Goal: Task Accomplishment & Management: Complete application form

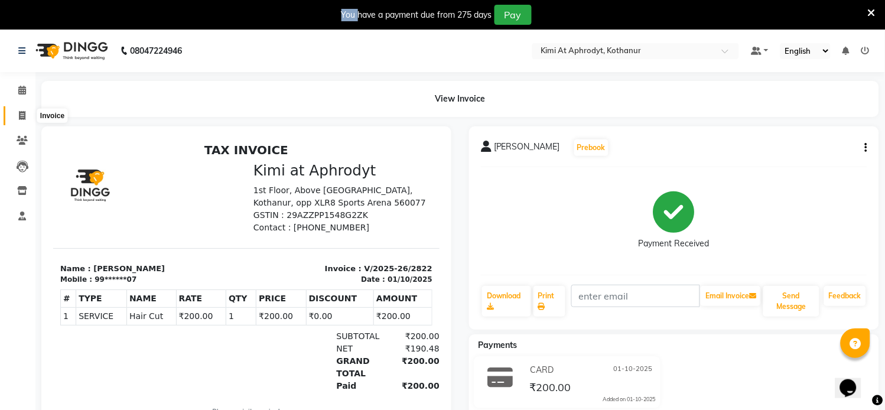
click at [21, 119] on icon at bounding box center [22, 115] width 6 height 9
select select "service"
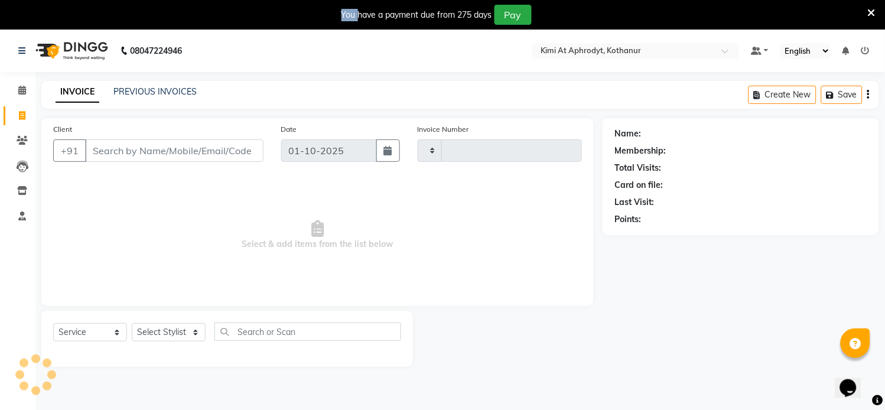
type input "2823"
select select "7401"
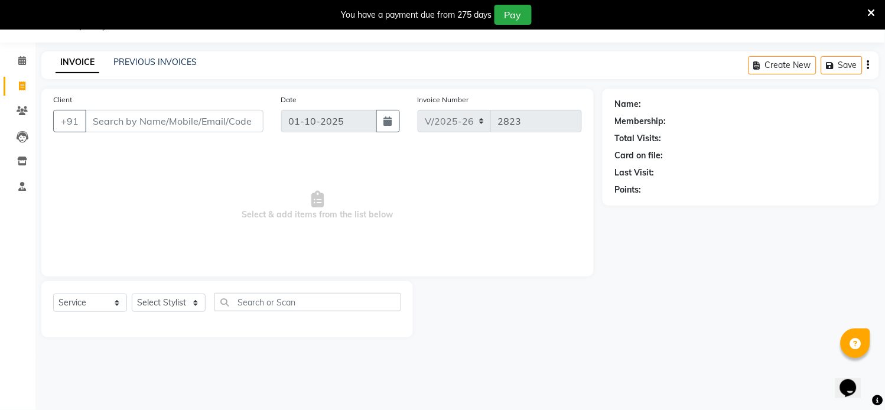
click at [134, 124] on input "Client" at bounding box center [174, 121] width 178 height 22
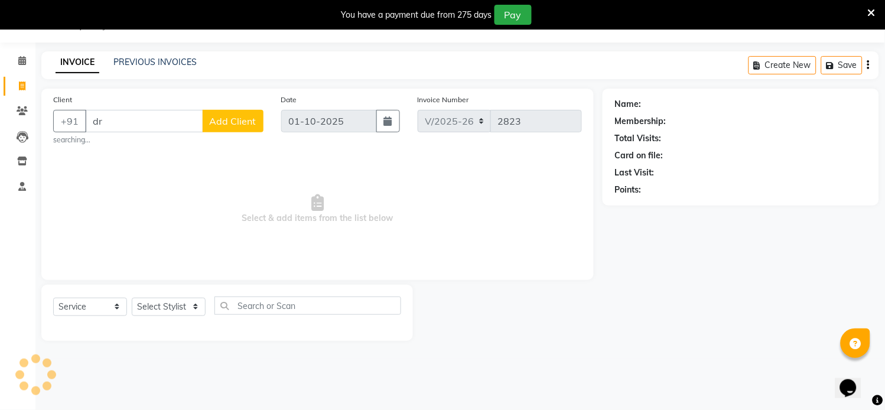
type input "d"
type input "a"
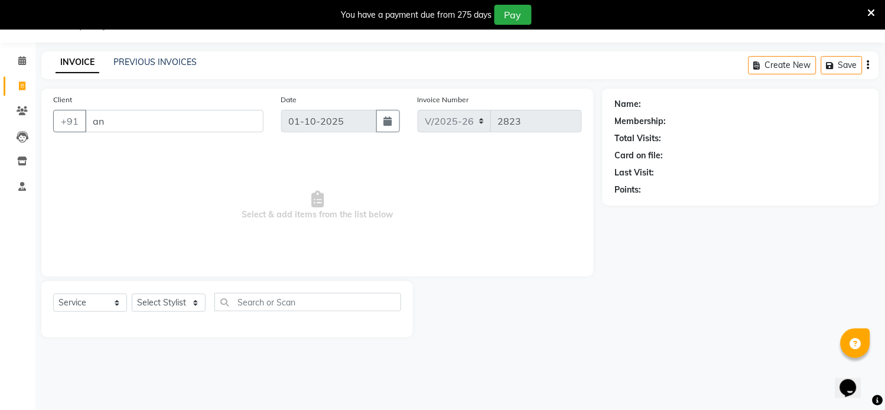
type input "a"
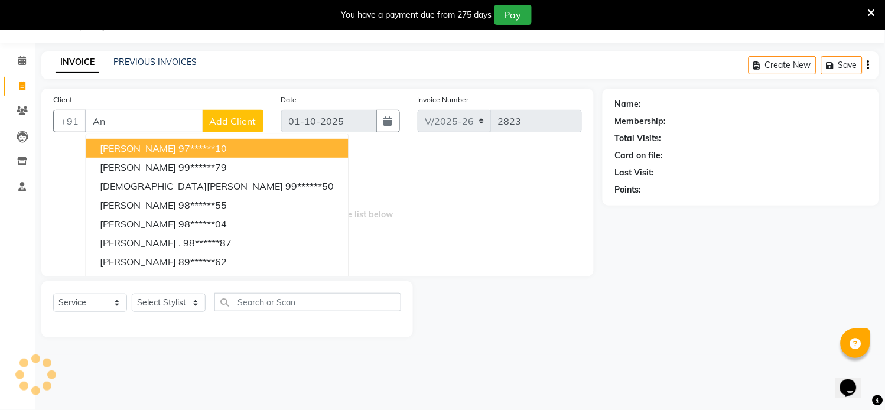
type input "A"
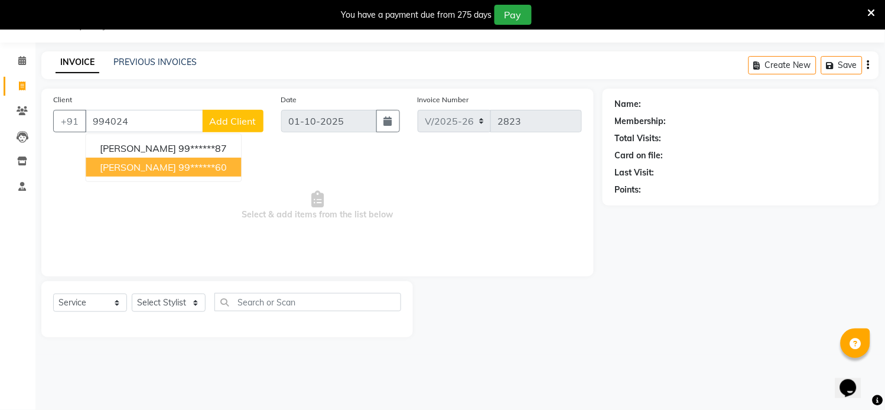
click at [122, 169] on span "[PERSON_NAME]" at bounding box center [138, 167] width 76 height 12
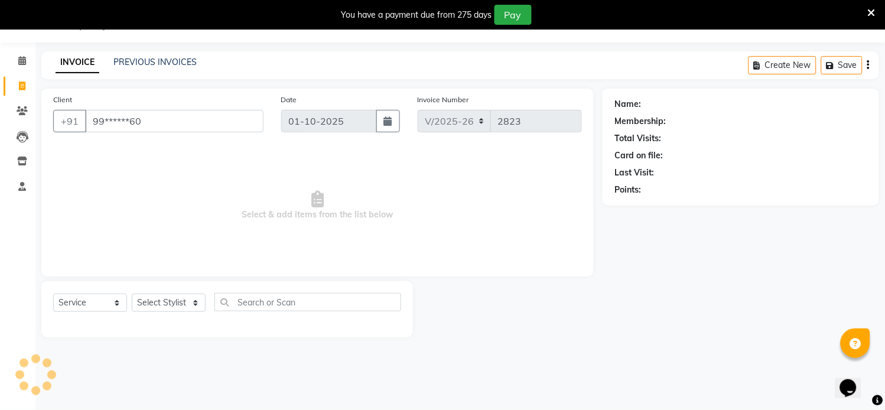
type input "99******60"
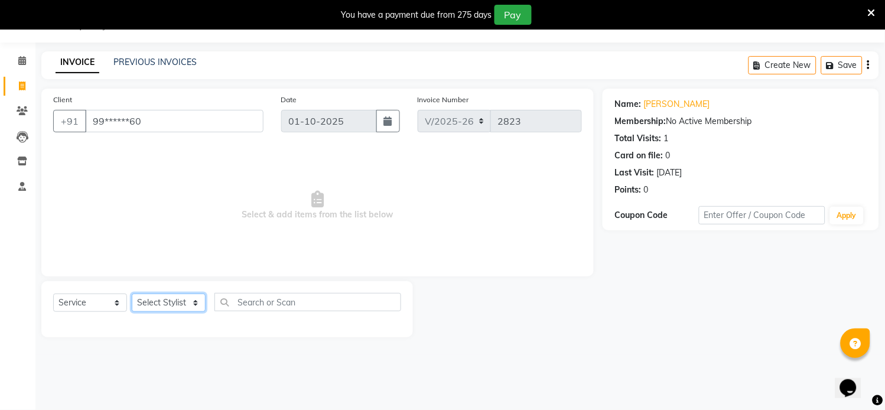
click at [152, 305] on select "Select Stylist [PERSON_NAME] Hriatpuii [PERSON_NAME] Kimi manager id [PERSON_NA…" at bounding box center [169, 303] width 74 height 18
select select "88405"
click at [132, 294] on select "Select Stylist [PERSON_NAME] Hriatpuii [PERSON_NAME] Kimi manager id [PERSON_NA…" at bounding box center [169, 303] width 74 height 18
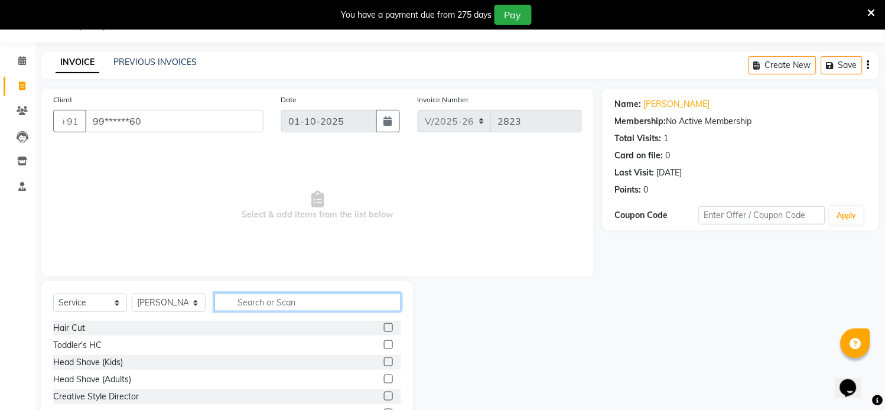
click at [253, 303] on input "text" at bounding box center [307, 302] width 187 height 18
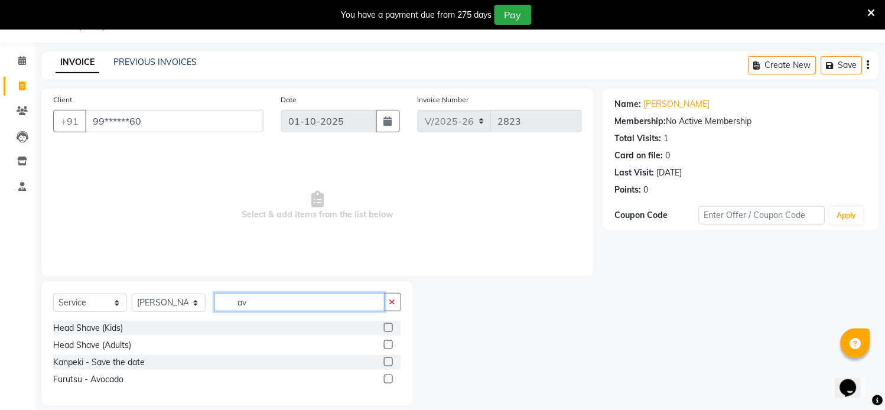
type input "a"
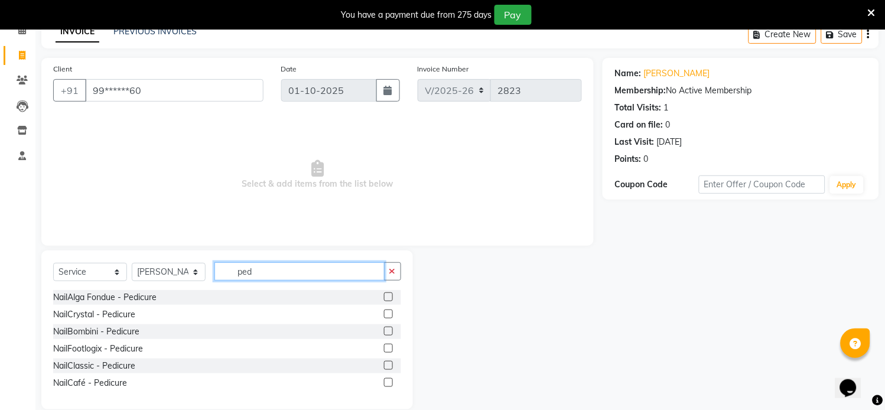
scroll to position [77, 0]
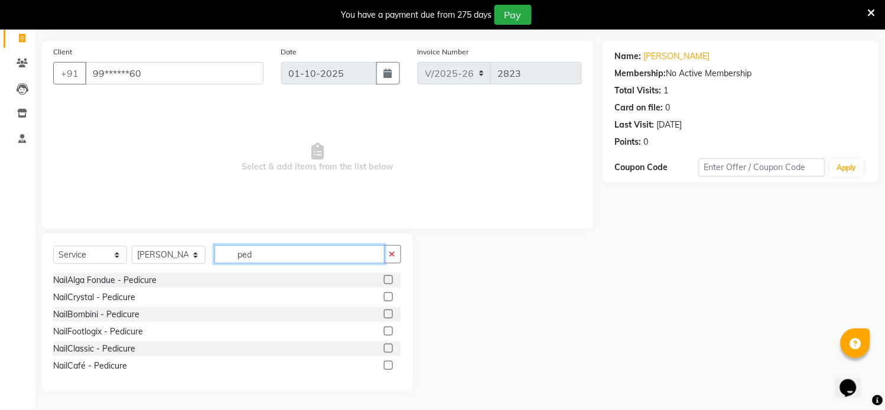
type input "ped"
click at [388, 282] on label at bounding box center [388, 279] width 9 height 9
click at [388, 282] on input "checkbox" at bounding box center [388, 281] width 8 height 8
click at [388, 282] on label at bounding box center [388, 279] width 9 height 9
click at [388, 282] on input "checkbox" at bounding box center [388, 281] width 8 height 8
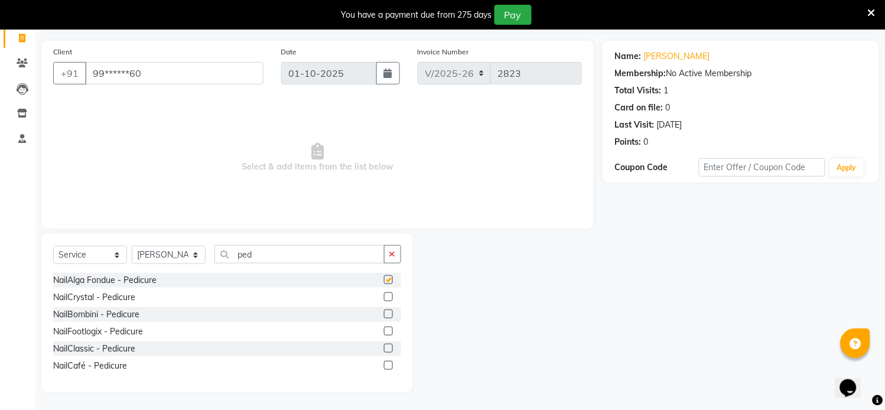
checkbox input "false"
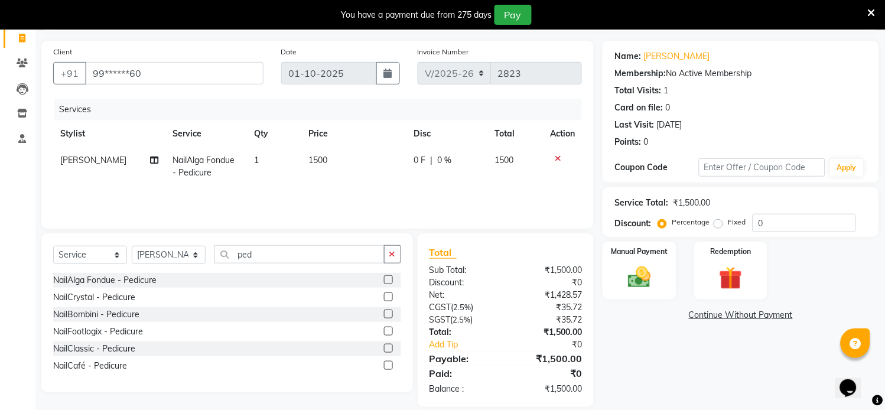
click at [335, 184] on td "1500" at bounding box center [354, 166] width 105 height 39
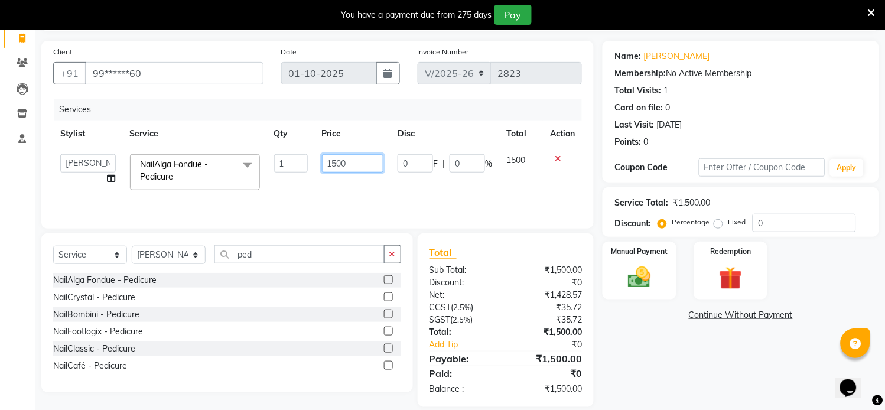
click at [357, 168] on input "1500" at bounding box center [353, 163] width 62 height 18
type input "1"
type input "2000"
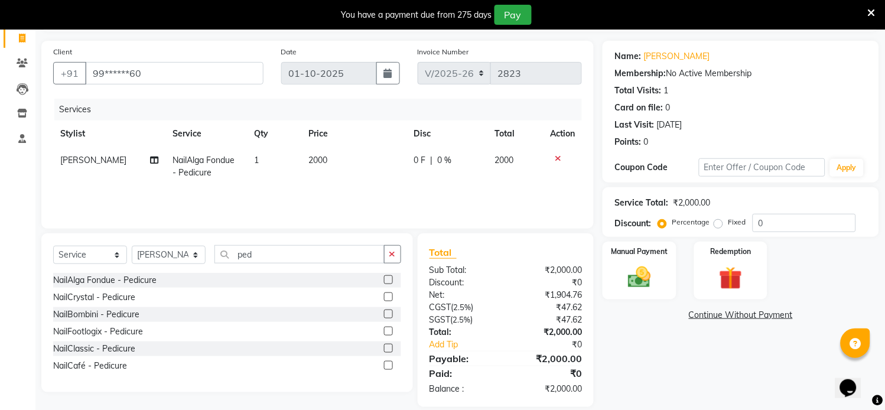
click at [465, 164] on div "0 F | 0 %" at bounding box center [447, 160] width 67 height 12
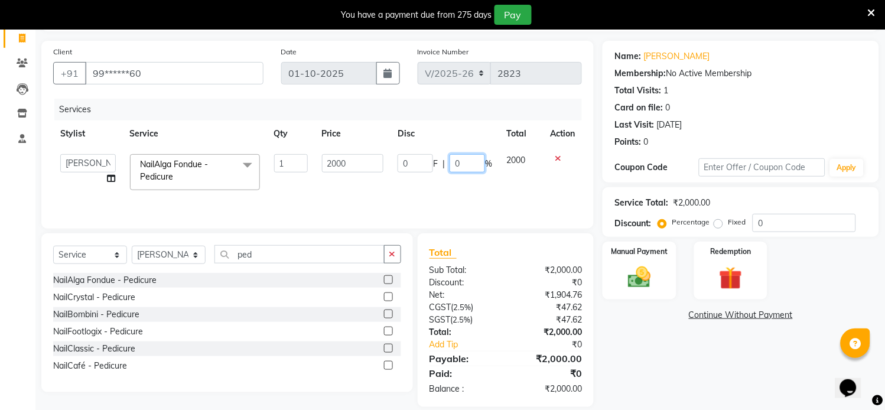
click at [463, 162] on input "0" at bounding box center [467, 163] width 35 height 18
type input "40"
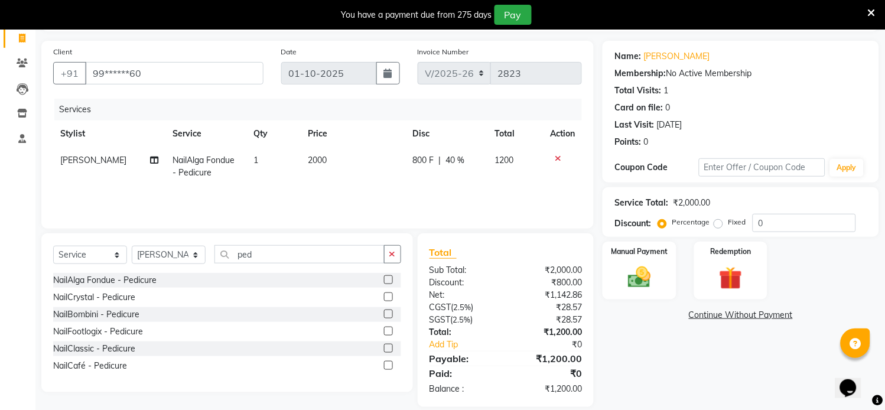
click at [427, 186] on div "Services Stylist Service Qty Price Disc Total Action [PERSON_NAME] NailAlga Fon…" at bounding box center [317, 158] width 529 height 118
click at [389, 282] on label at bounding box center [388, 279] width 9 height 9
click at [389, 282] on input "checkbox" at bounding box center [388, 281] width 8 height 8
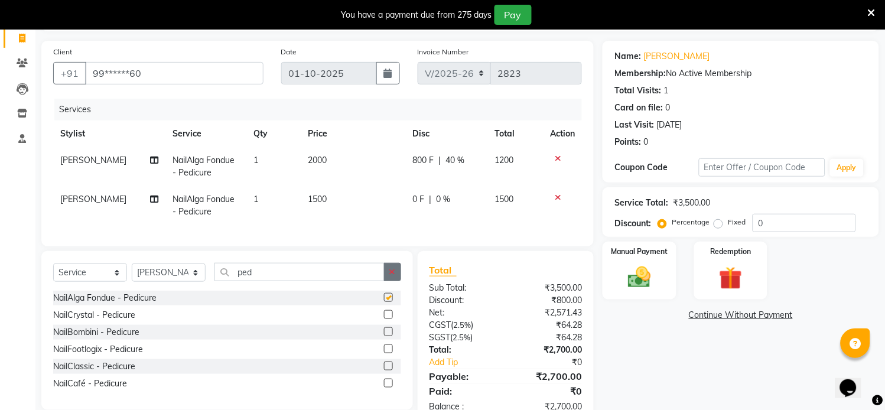
checkbox input "false"
click at [82, 199] on span "[PERSON_NAME]" at bounding box center [93, 199] width 66 height 11
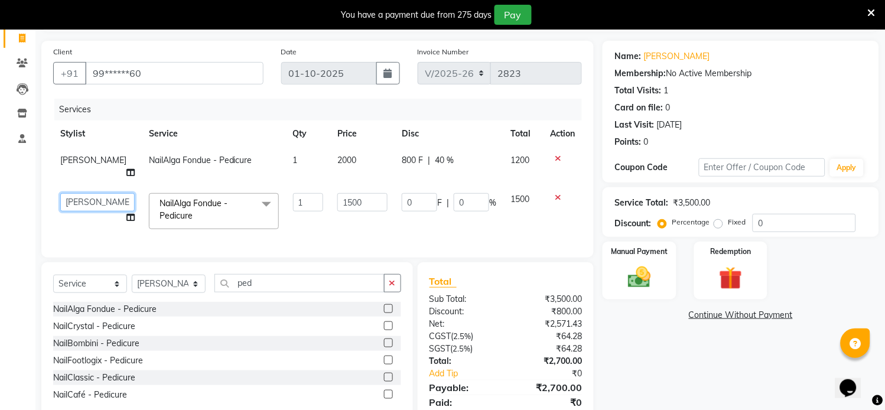
click at [89, 193] on select "[PERSON_NAME] Hriatpuii [PERSON_NAME] Kimi manager id [PERSON_NAME] [PERSON_NAM…" at bounding box center [97, 202] width 74 height 18
select select "88070"
click at [171, 284] on select "Select Stylist [PERSON_NAME] Hriatpuii [PERSON_NAME] Kimi manager id [PERSON_NA…" at bounding box center [169, 284] width 74 height 18
select select "69729"
click at [132, 275] on select "Select Stylist [PERSON_NAME] Hriatpuii [PERSON_NAME] Kimi manager id [PERSON_NA…" at bounding box center [169, 284] width 74 height 18
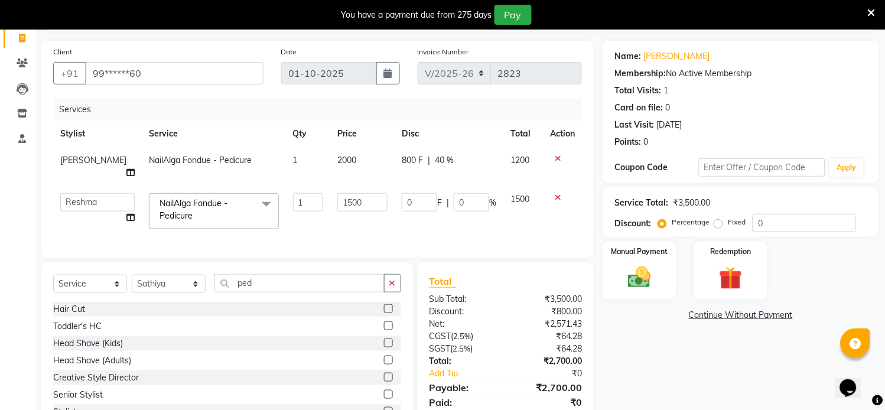
click at [384, 308] on label at bounding box center [388, 308] width 9 height 9
click at [384, 308] on input "checkbox" at bounding box center [388, 309] width 8 height 8
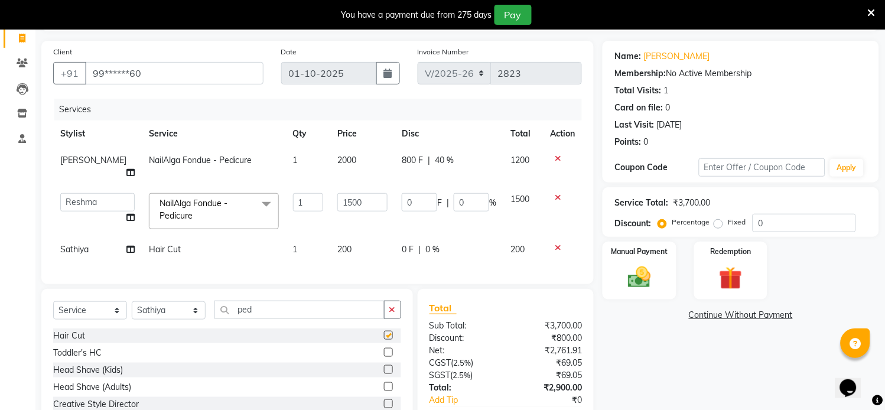
checkbox input "false"
click at [317, 305] on input "ped" at bounding box center [299, 310] width 170 height 18
type input "p"
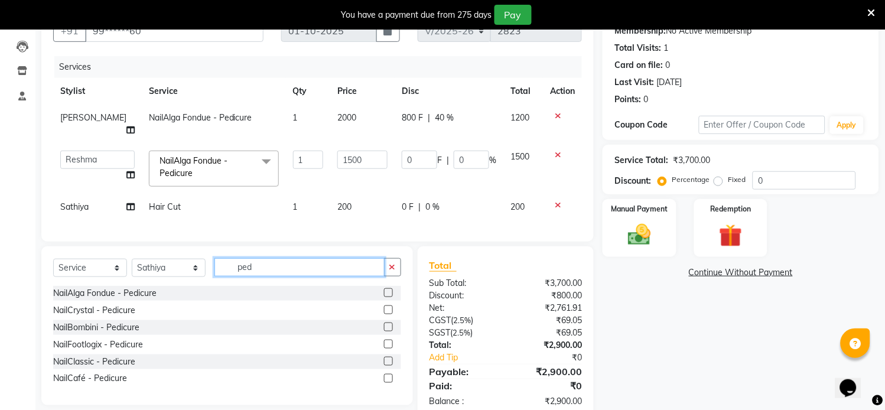
scroll to position [143, 0]
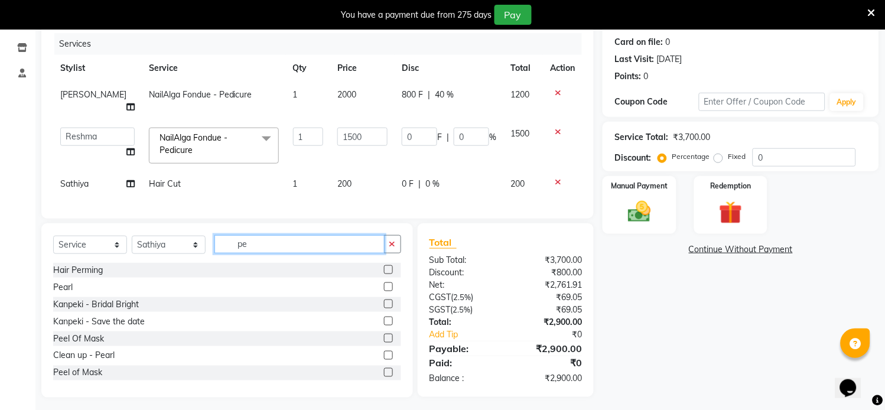
type input "p"
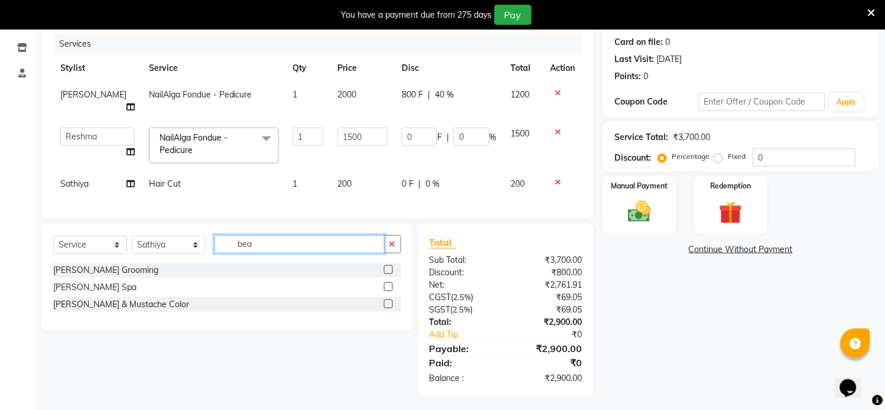
type input "bea"
click at [387, 268] on label at bounding box center [388, 269] width 9 height 9
click at [387, 268] on input "checkbox" at bounding box center [388, 270] width 8 height 8
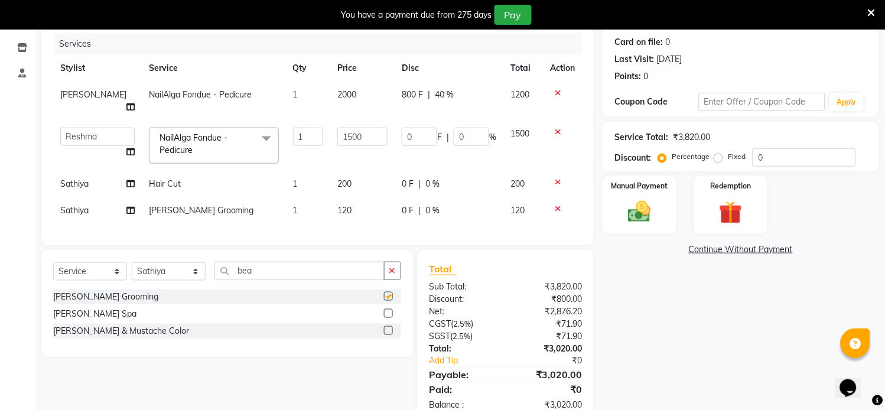
checkbox input "false"
click at [269, 263] on input "bea" at bounding box center [299, 271] width 170 height 18
type input "b"
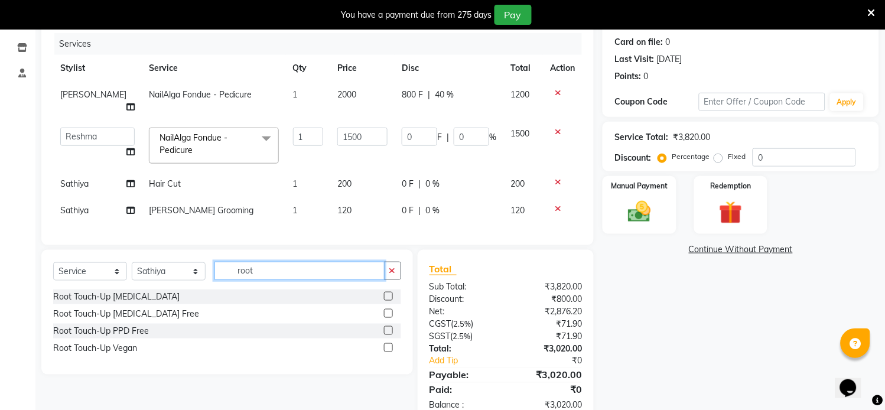
type input "root"
click at [386, 310] on label at bounding box center [388, 313] width 9 height 9
click at [386, 310] on input "checkbox" at bounding box center [388, 314] width 8 height 8
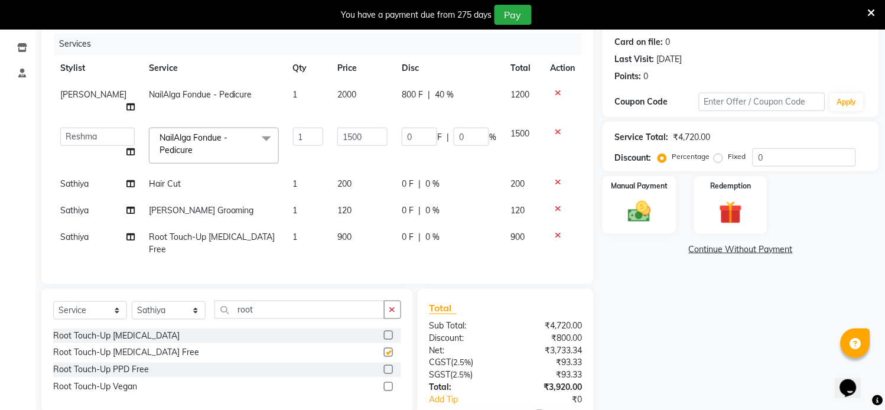
checkbox input "false"
click at [648, 226] on div "Manual Payment" at bounding box center [640, 205] width 76 height 60
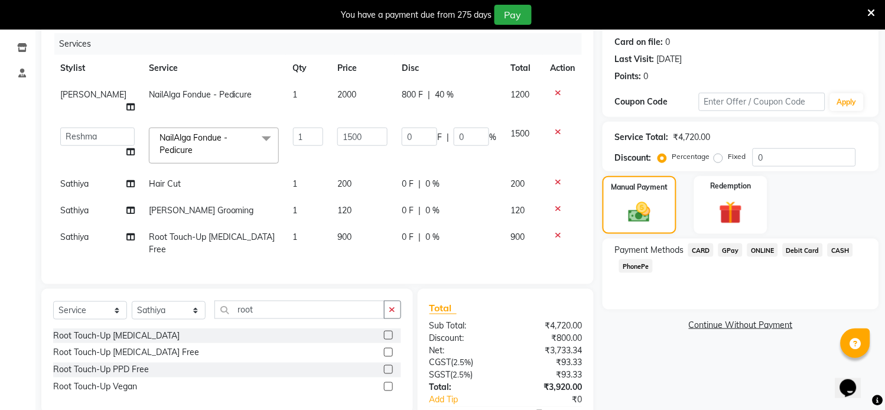
click at [701, 252] on span "CARD" at bounding box center [700, 250] width 25 height 14
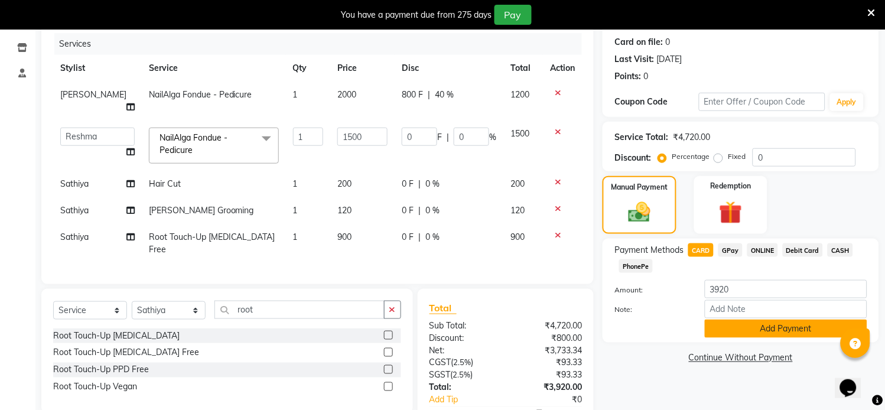
click at [723, 325] on button "Add Payment" at bounding box center [786, 329] width 162 height 18
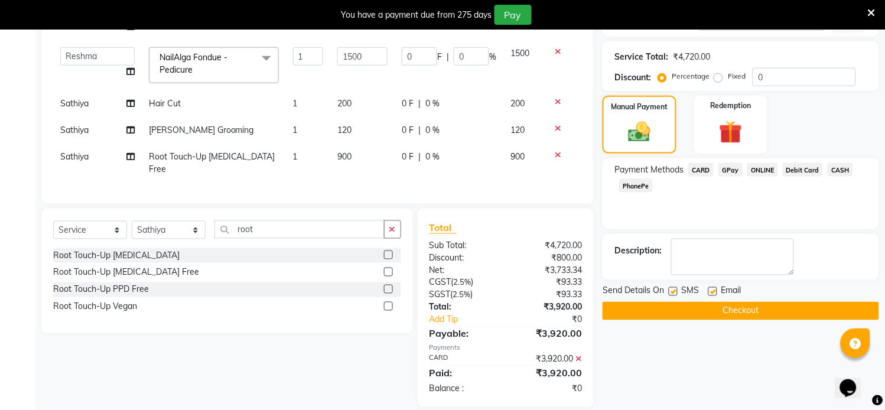
scroll to position [225, 0]
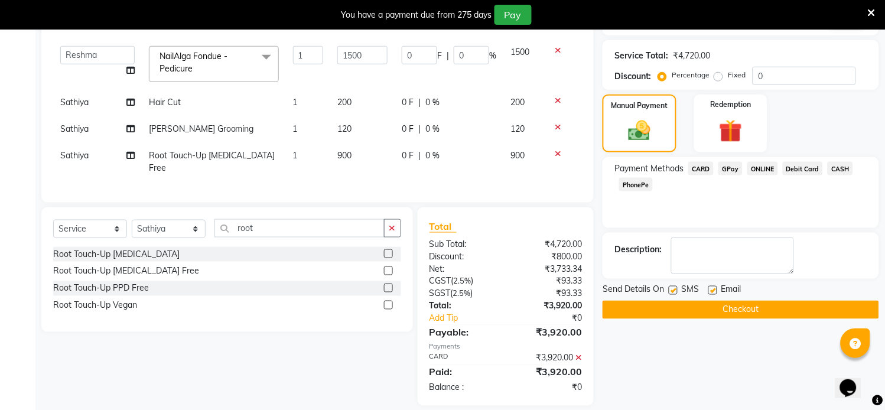
click at [713, 310] on button "Checkout" at bounding box center [741, 310] width 277 height 18
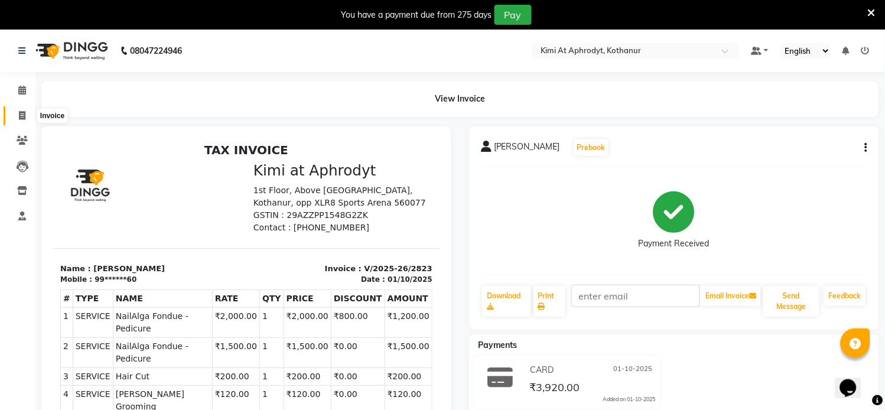
click at [19, 117] on icon at bounding box center [22, 115] width 6 height 9
select select "service"
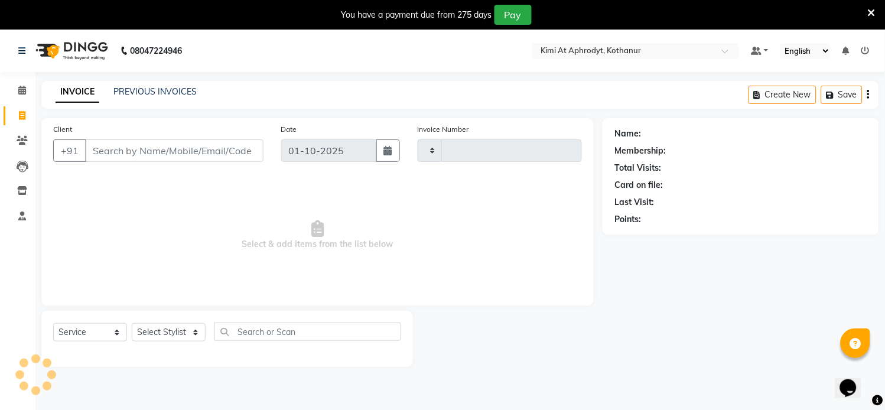
scroll to position [30, 0]
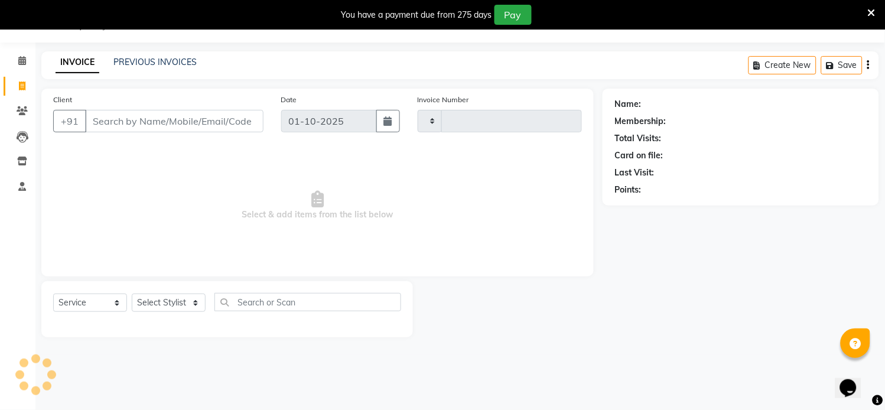
type input "2824"
select select "7401"
click at [131, 122] on input "Client" at bounding box center [174, 121] width 178 height 22
